Goal: Navigation & Orientation: Find specific page/section

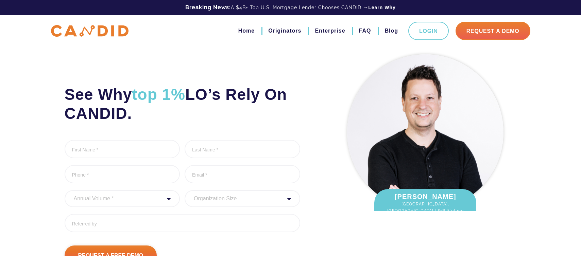
scroll to position [6, 0]
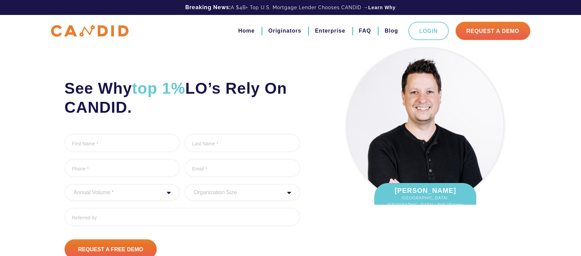
drag, startPoint x: 395, startPoint y: 189, endPoint x: 438, endPoint y: 187, distance: 42.9
click at [442, 189] on div "[PERSON_NAME] [GEOGRAPHIC_DATA], [GEOGRAPHIC_DATA] | $1B lifetime fundings." at bounding box center [425, 200] width 102 height 35
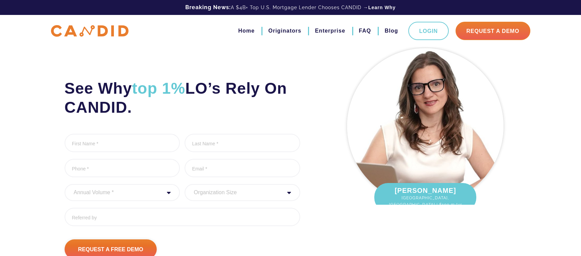
drag, startPoint x: 425, startPoint y: 146, endPoint x: 470, endPoint y: 148, distance: 44.9
click at [470, 148] on img at bounding box center [425, 126] width 156 height 156
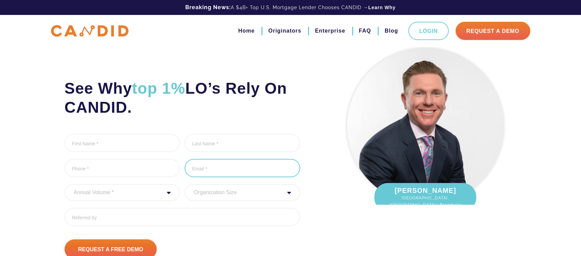
scroll to position [109, 0]
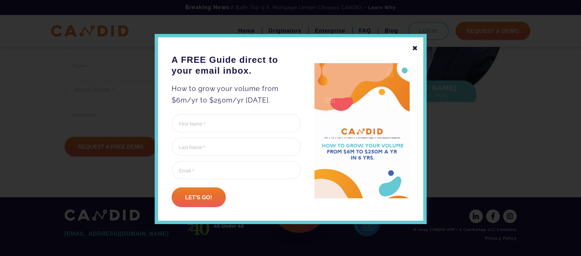
click at [414, 47] on div "✖" at bounding box center [415, 48] width 6 height 12
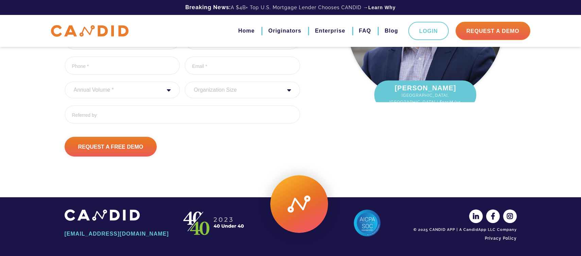
scroll to position [0, 0]
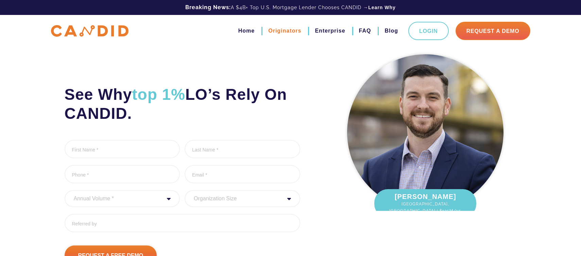
click at [272, 31] on link "Originators" at bounding box center [284, 31] width 33 height 12
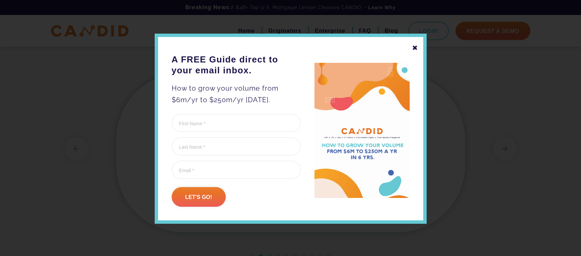
click at [416, 46] on div "✖" at bounding box center [415, 48] width 6 height 12
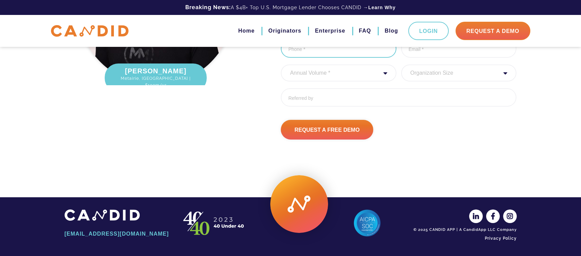
scroll to position [2331, 0]
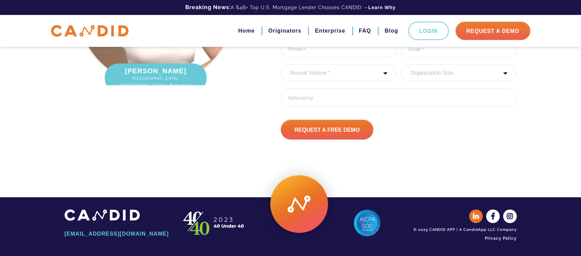
click at [474, 215] on icon at bounding box center [476, 217] width 14 height 14
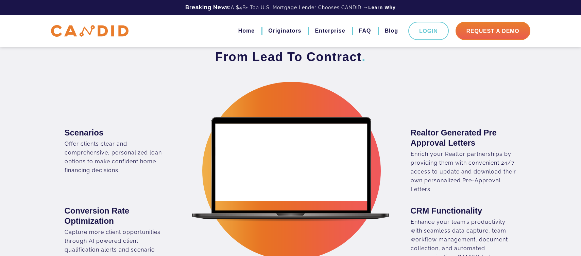
scroll to position [367, 0]
